Goal: Task Accomplishment & Management: Use online tool/utility

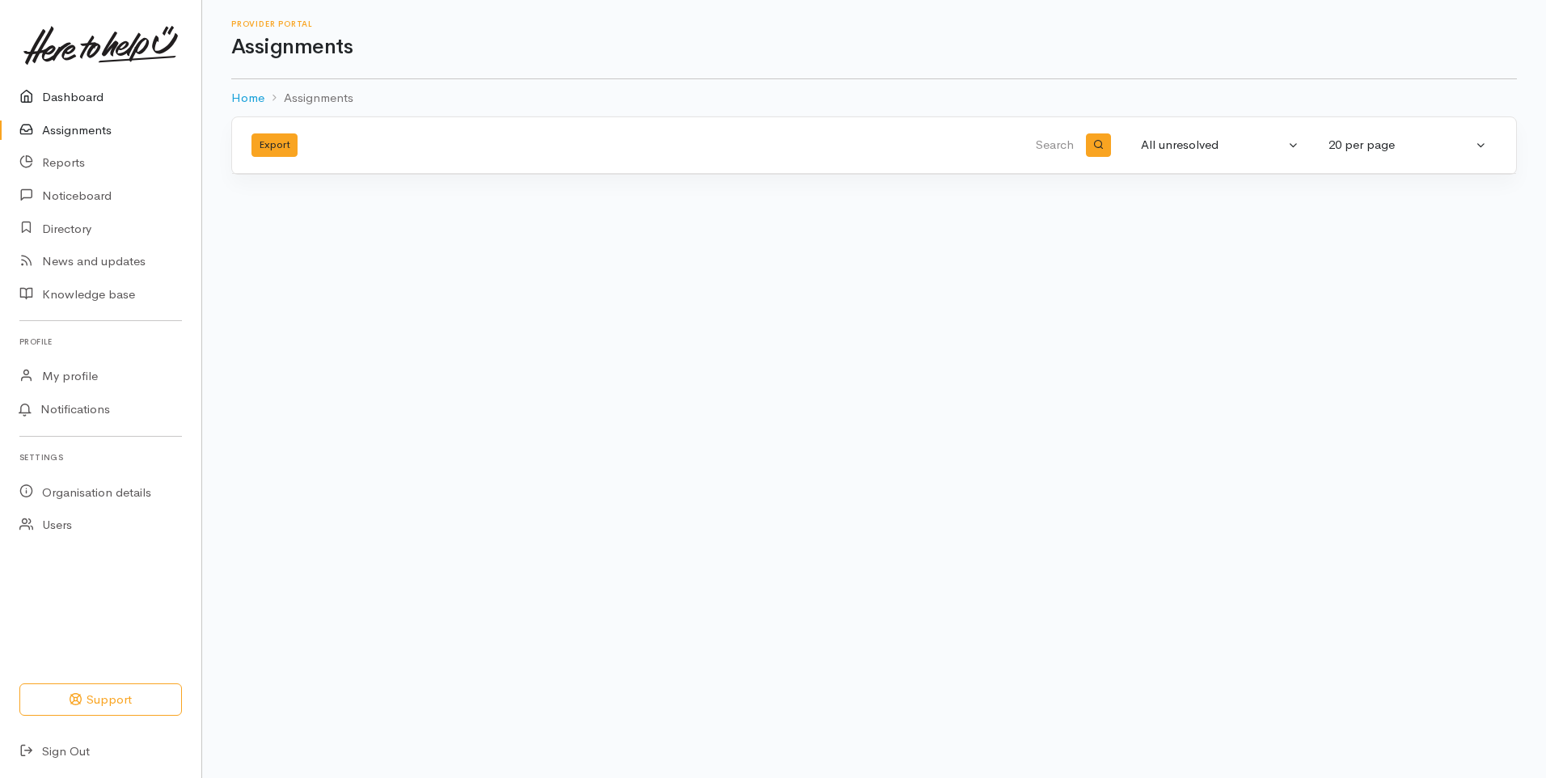
click at [193, 108] on link "Dashboard" at bounding box center [100, 97] width 201 height 33
click at [196, 106] on link "Dashboard" at bounding box center [100, 97] width 201 height 33
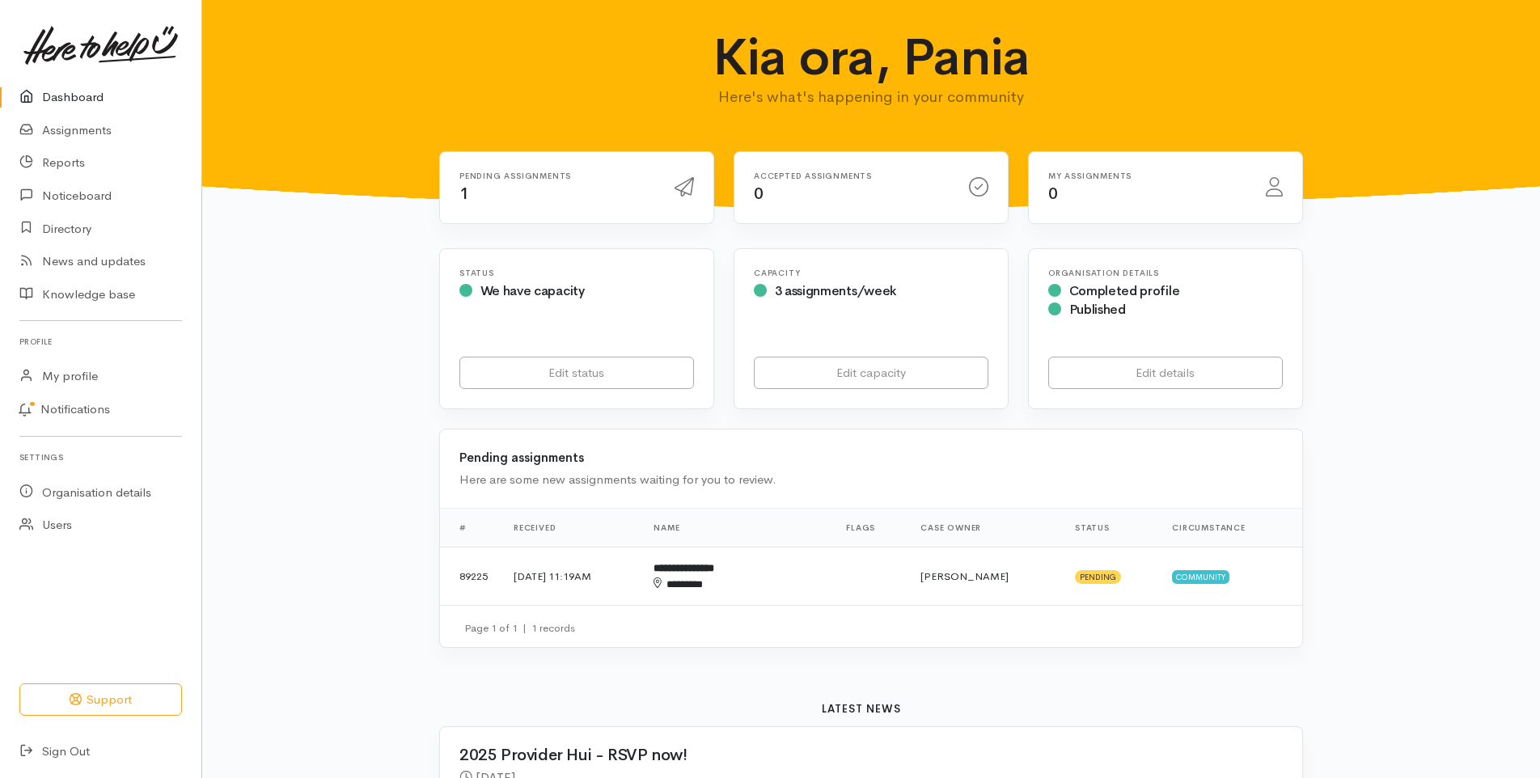
click at [516, 188] on div "Pending assignments 1" at bounding box center [557, 187] width 215 height 33
click at [758, 586] on div "********" at bounding box center [711, 585] width 116 height 16
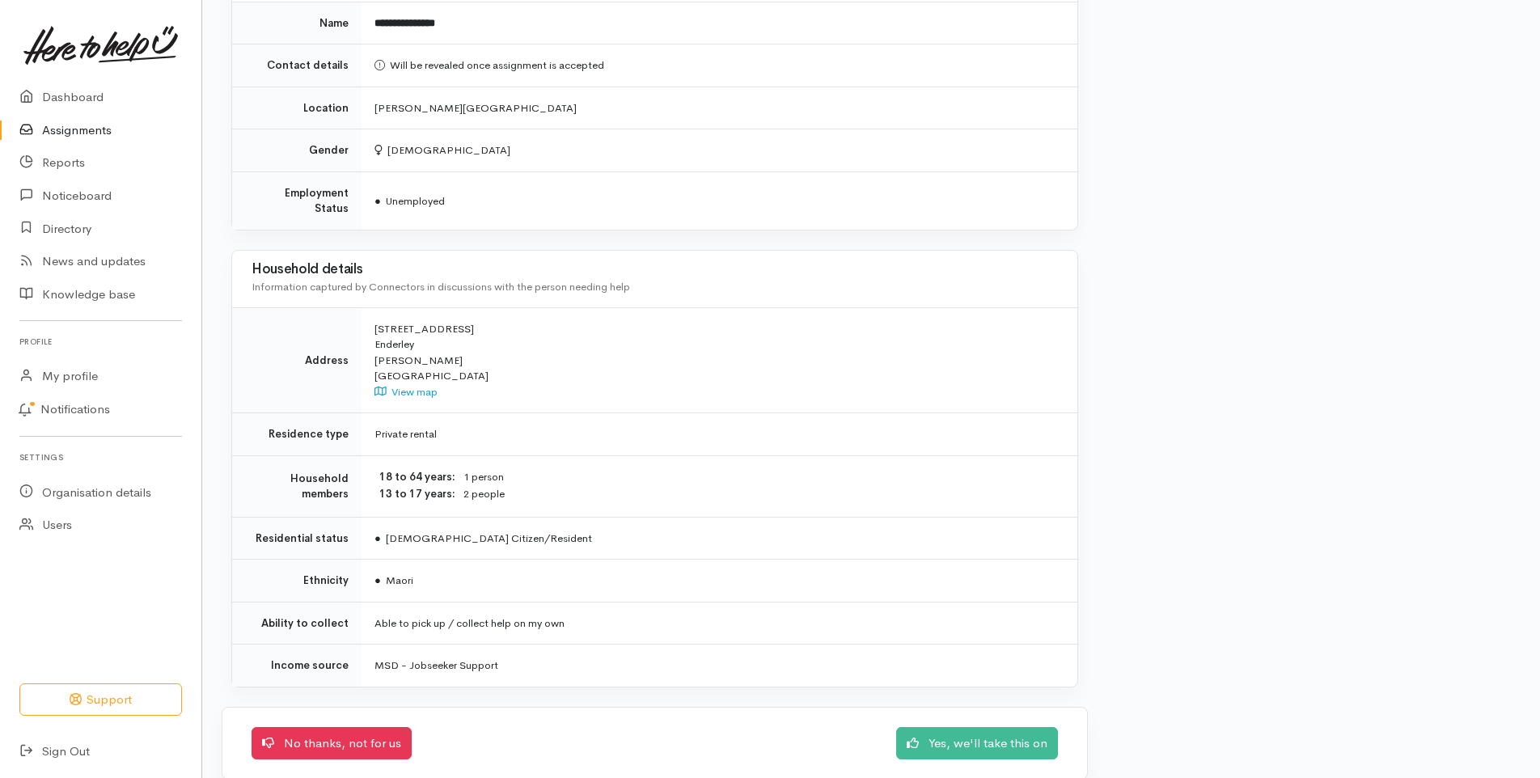
scroll to position [1300, 0]
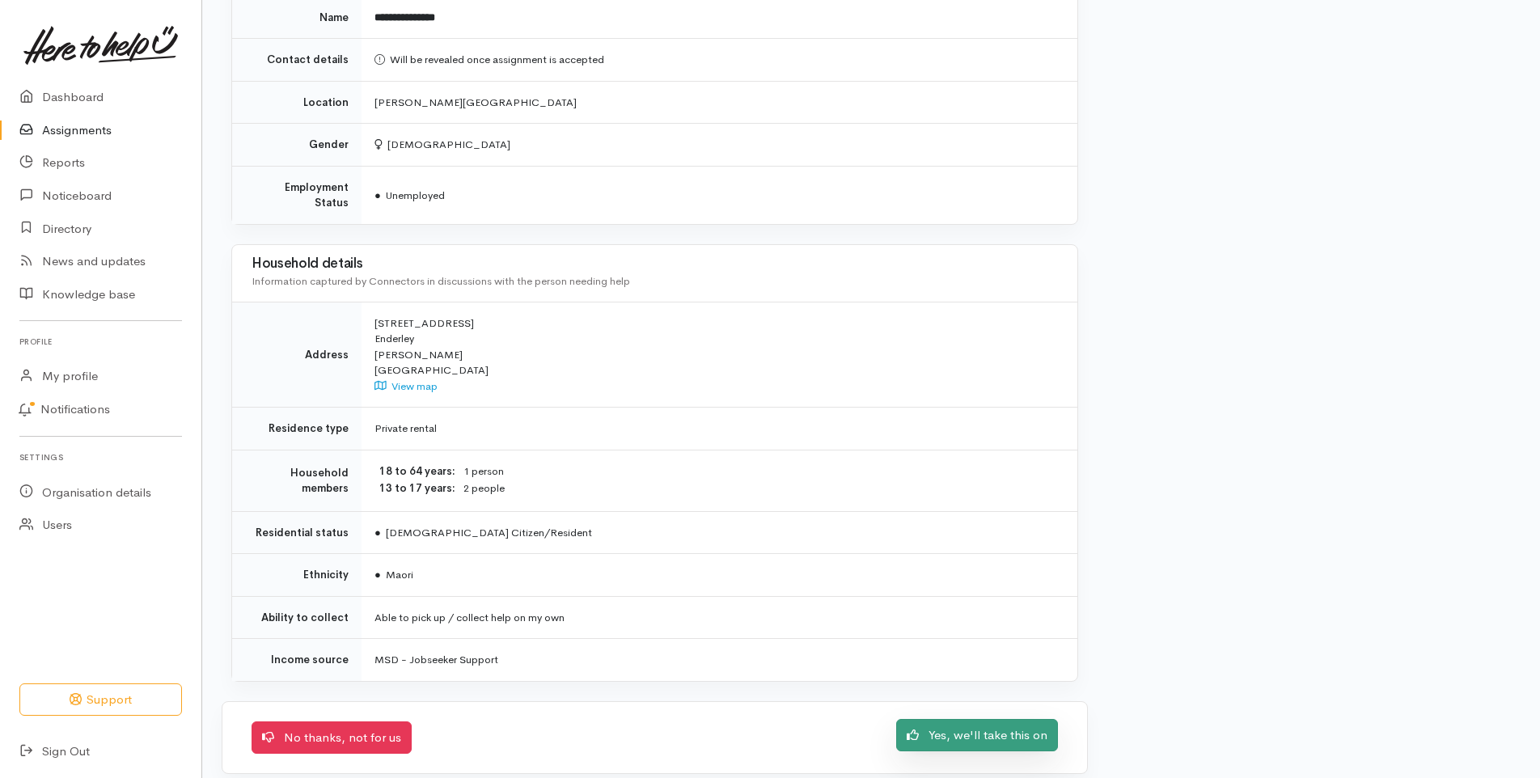
click at [994, 719] on link "Yes, we'll take this on" at bounding box center [977, 735] width 162 height 33
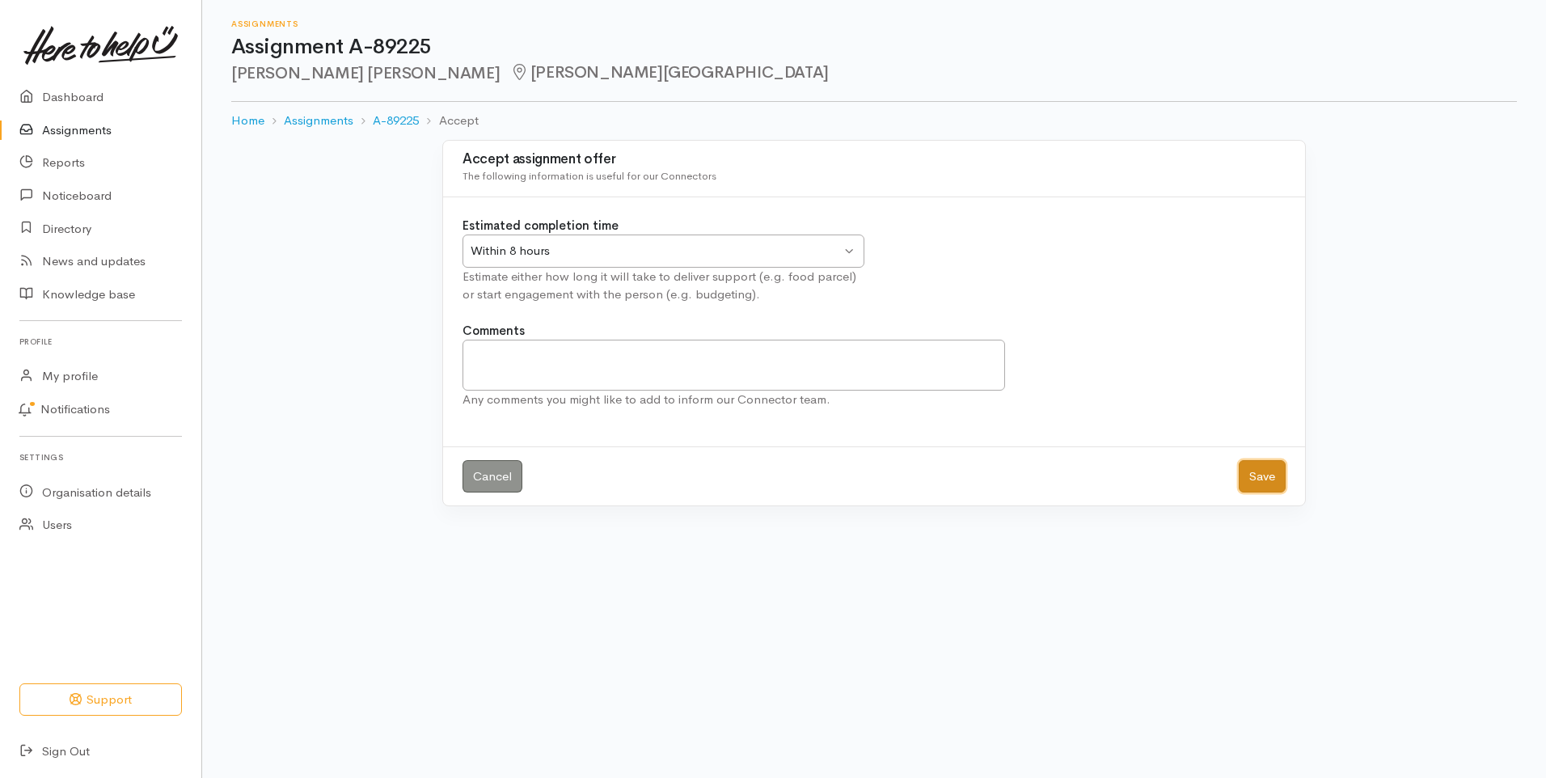
click at [1272, 479] on button "Save" at bounding box center [1262, 476] width 47 height 33
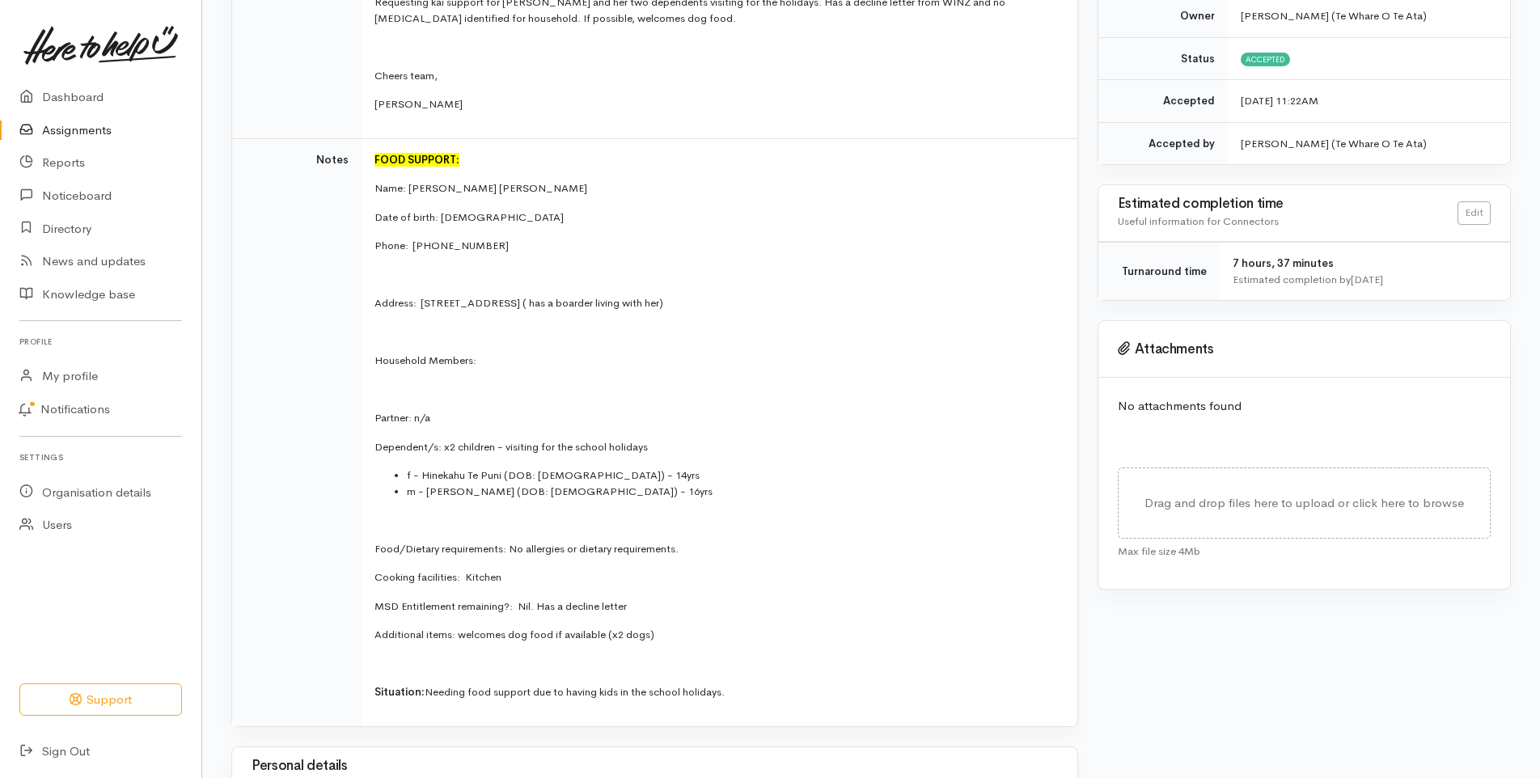
scroll to position [324, 0]
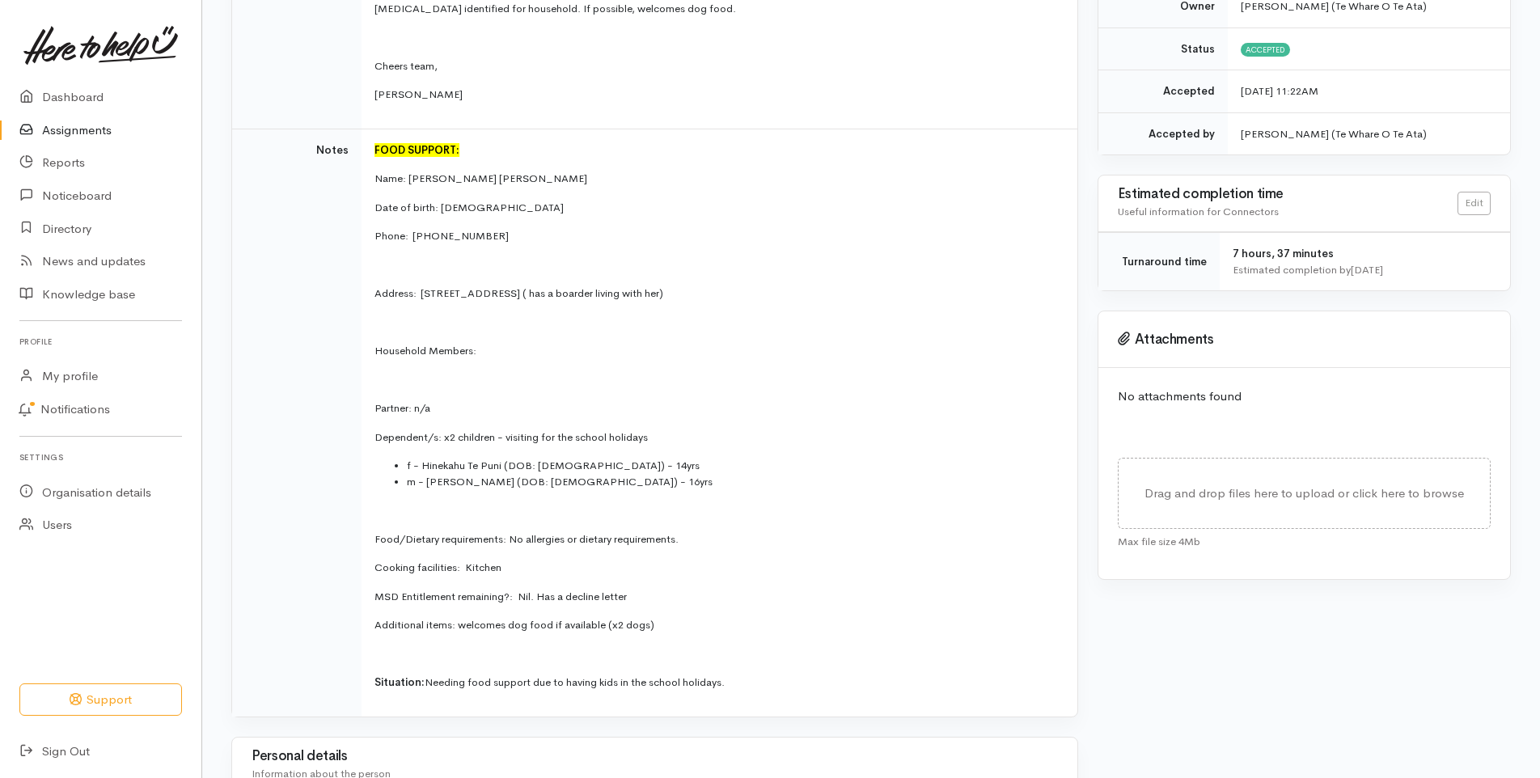
click at [732, 233] on p "Phone:  [PHONE_NUMBER]" at bounding box center [715, 236] width 683 height 16
click at [730, 234] on p "Phone:  [PHONE_NUMBER]" at bounding box center [715, 236] width 683 height 16
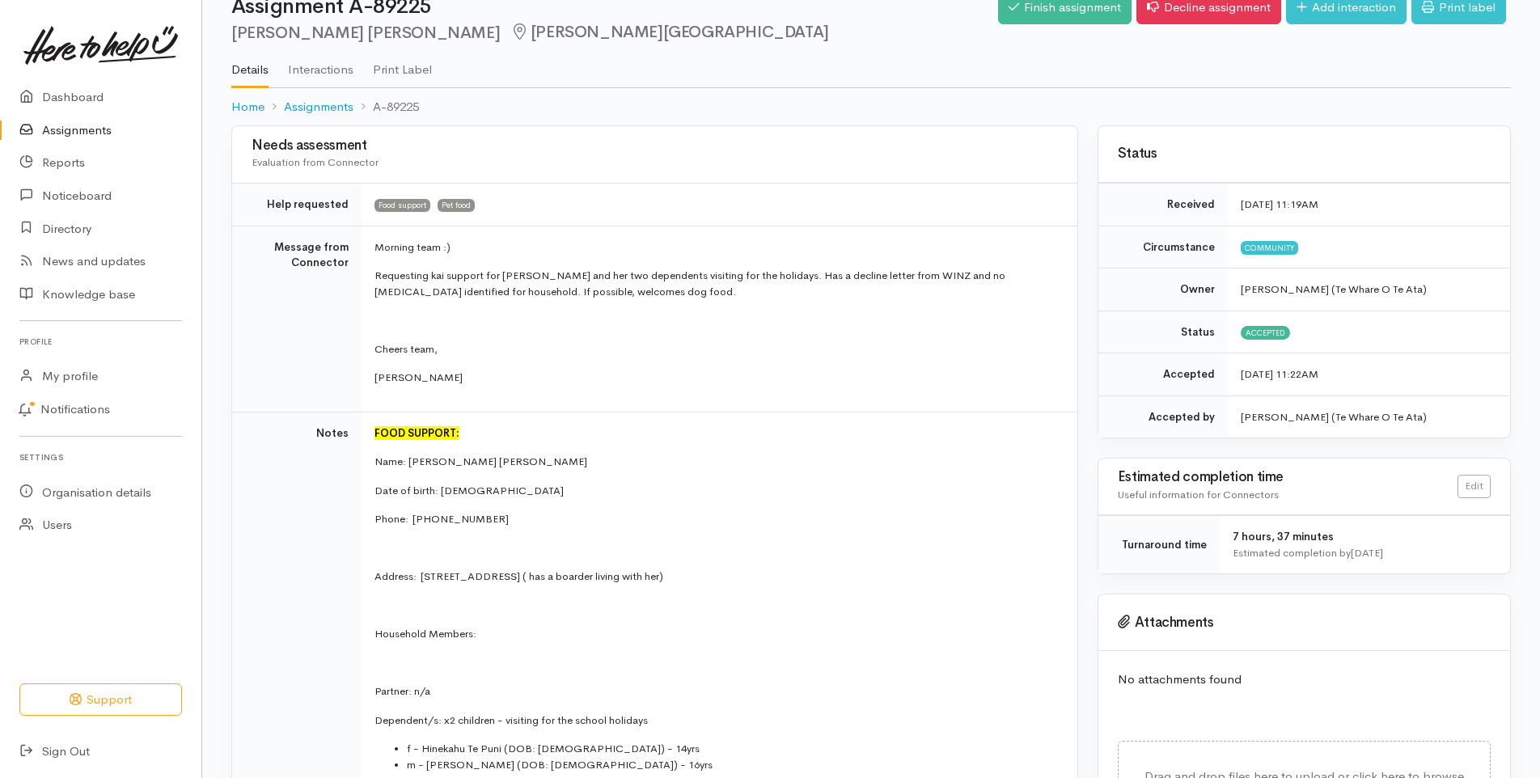
scroll to position [0, 0]
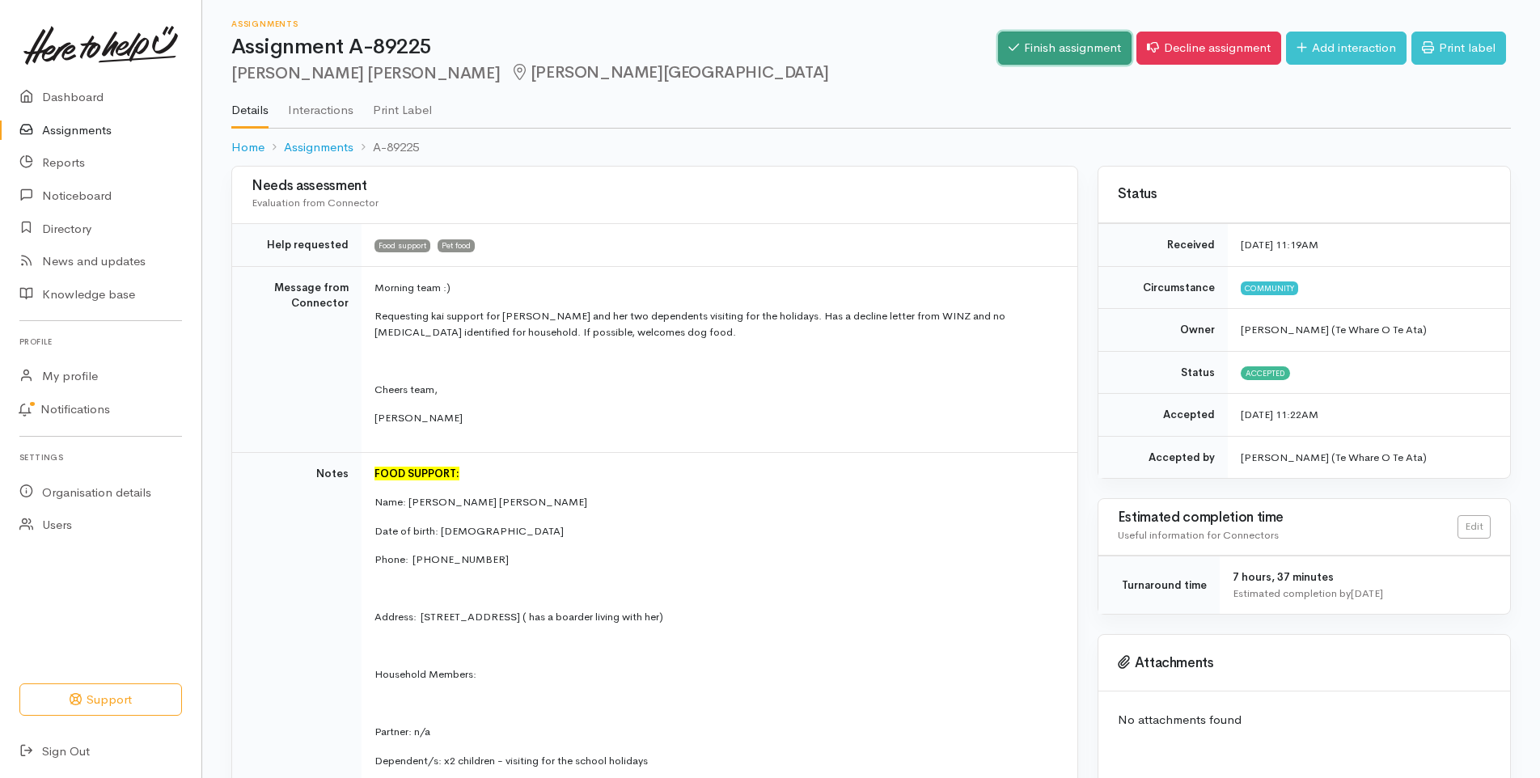
click at [1042, 44] on link "Finish assignment" at bounding box center [1064, 48] width 133 height 33
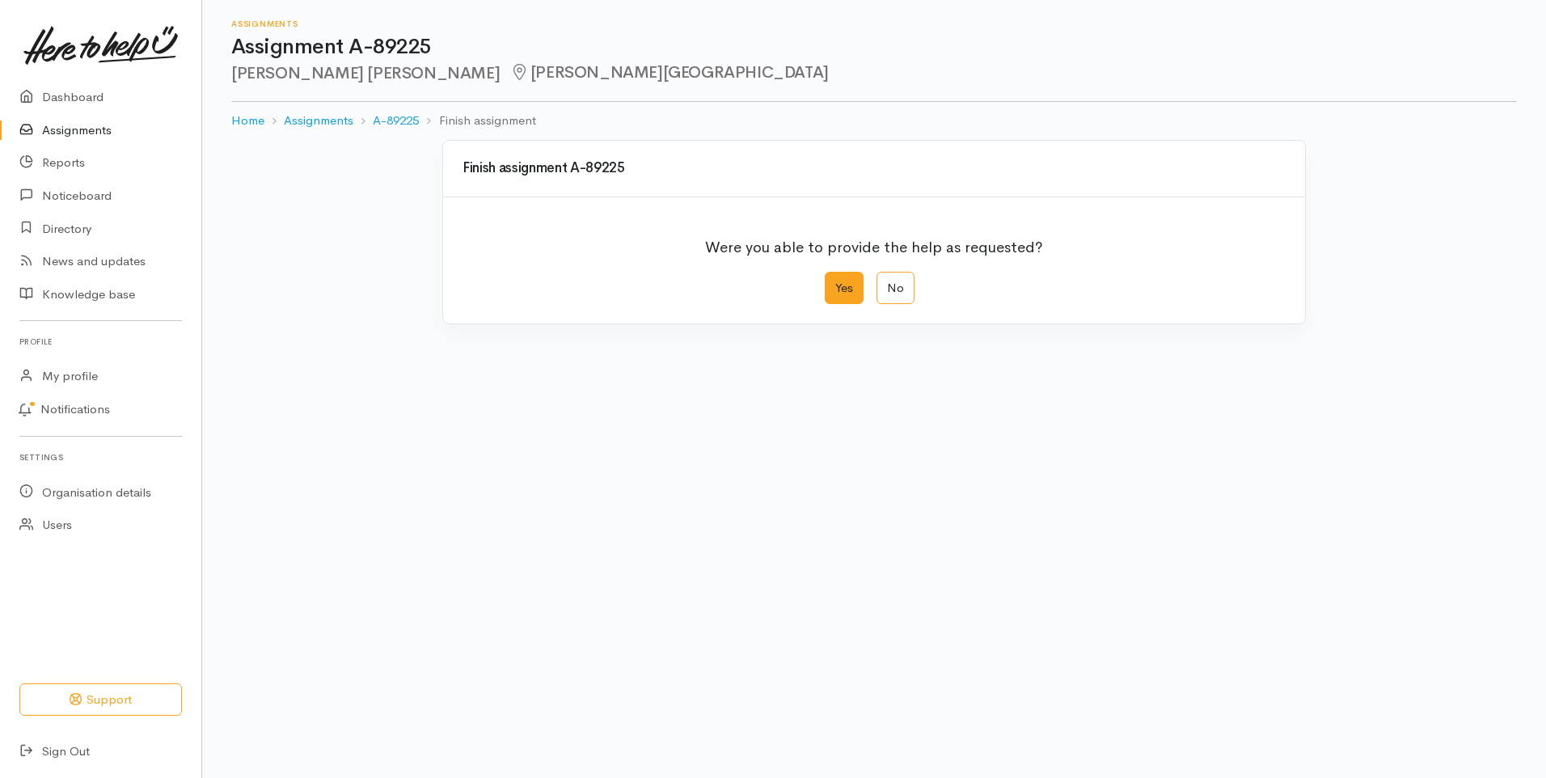
click at [844, 285] on label "Yes" at bounding box center [844, 288] width 39 height 33
click at [835, 282] on input "Yes" at bounding box center [830, 277] width 11 height 11
radio input "true"
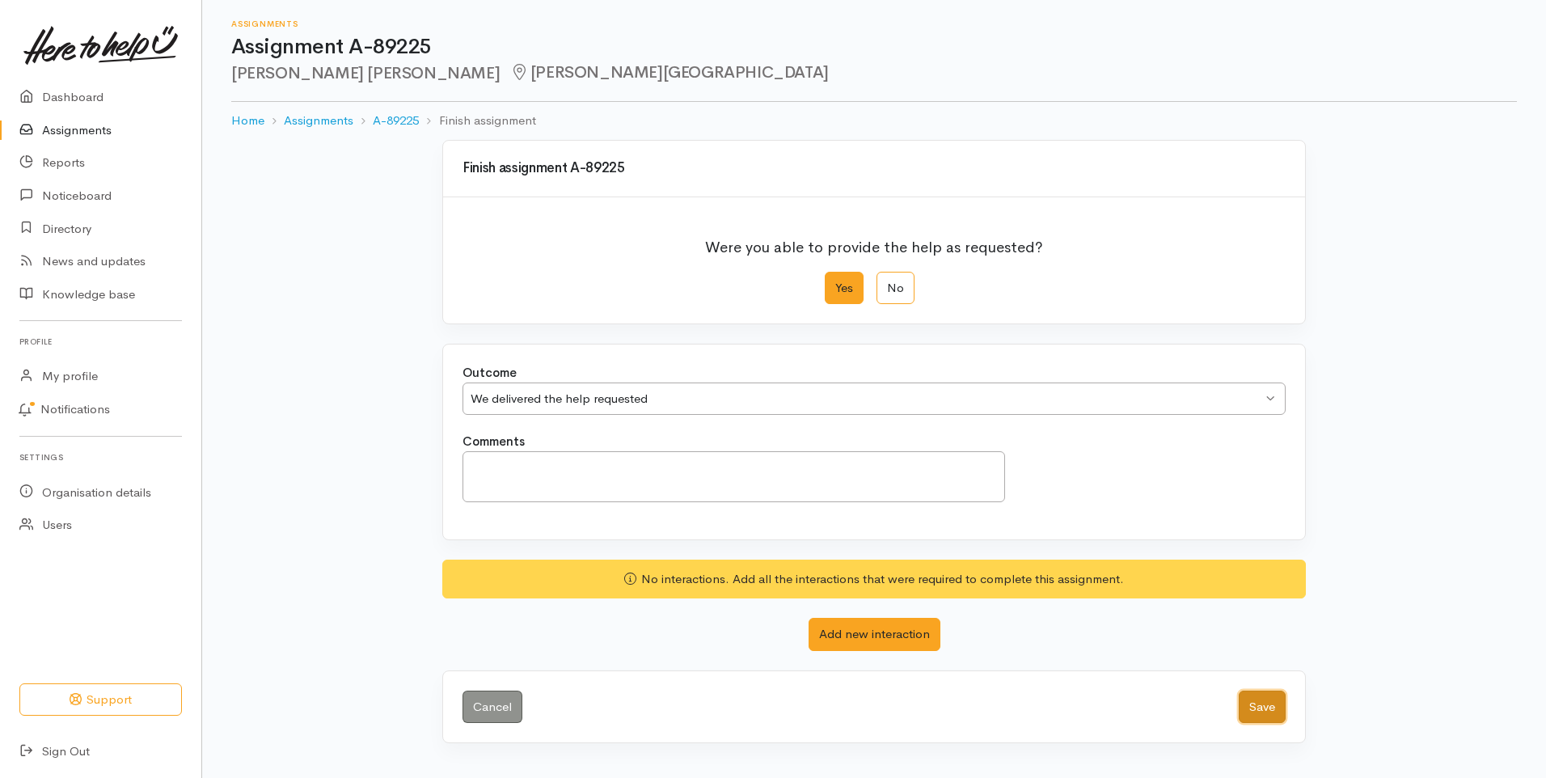
click at [1260, 705] on button "Save" at bounding box center [1262, 707] width 47 height 33
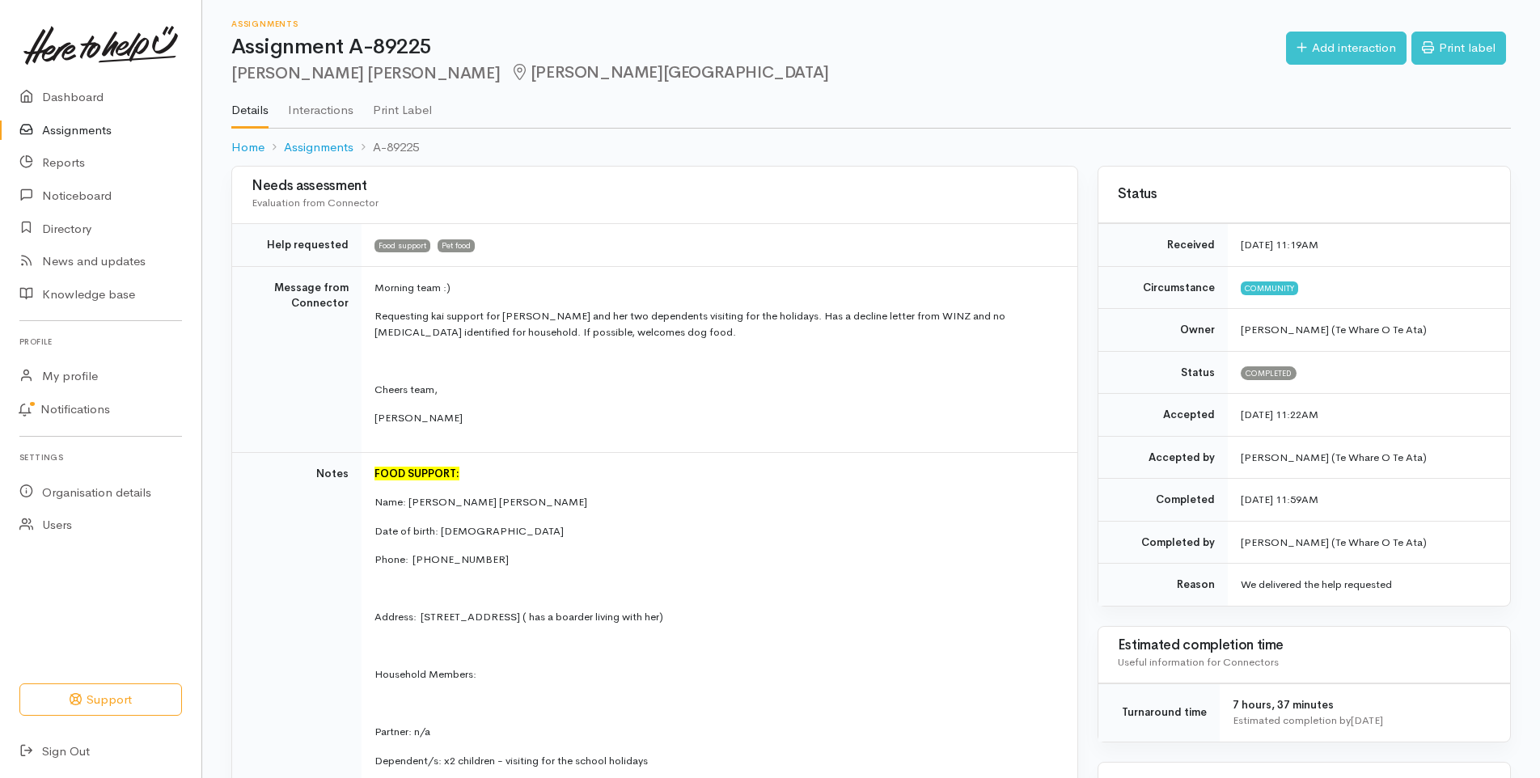
click at [92, 129] on link "Assignments" at bounding box center [100, 130] width 201 height 33
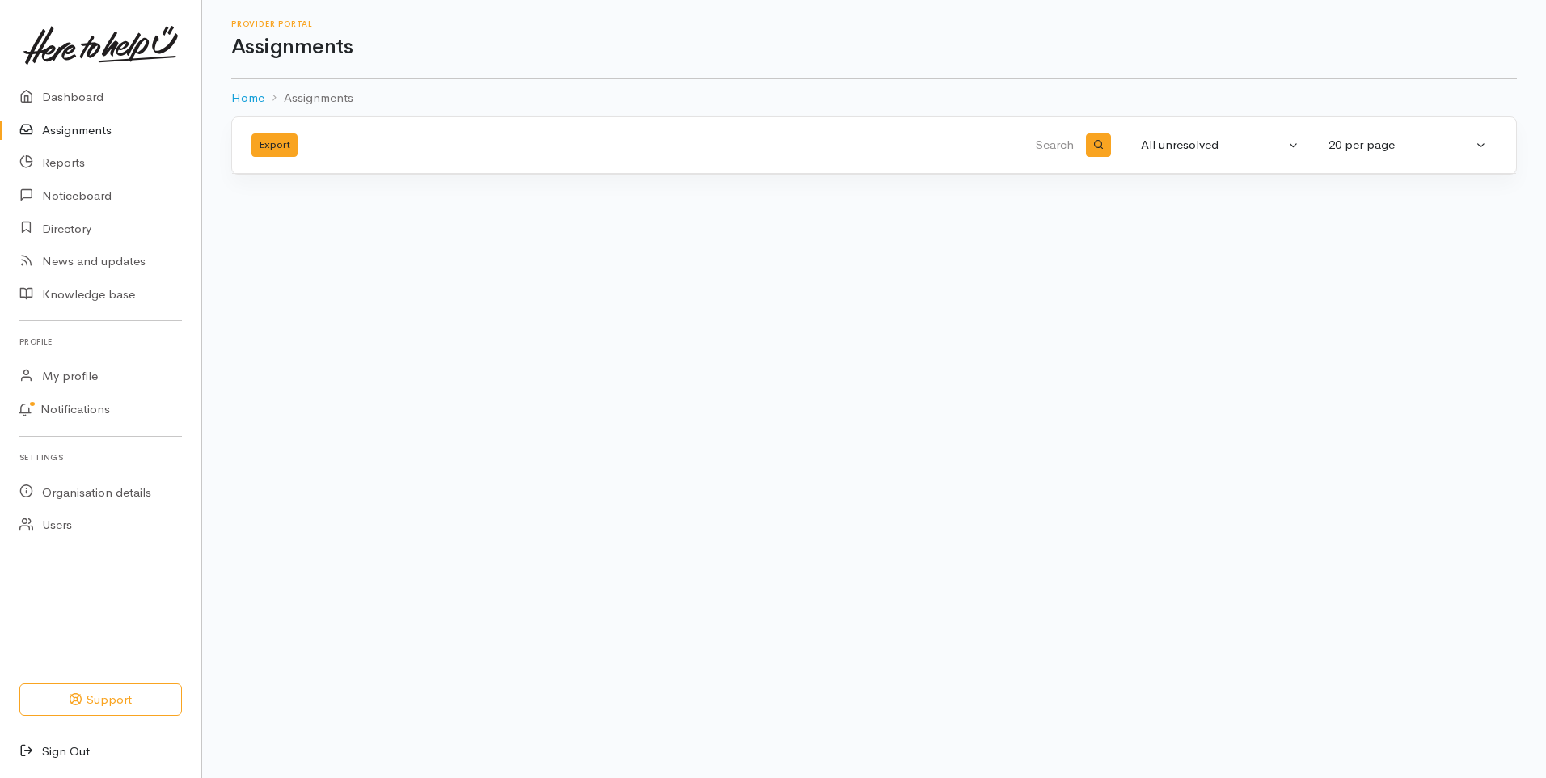
click at [76, 750] on link "Sign Out" at bounding box center [100, 751] width 201 height 33
